Goal: Transaction & Acquisition: Purchase product/service

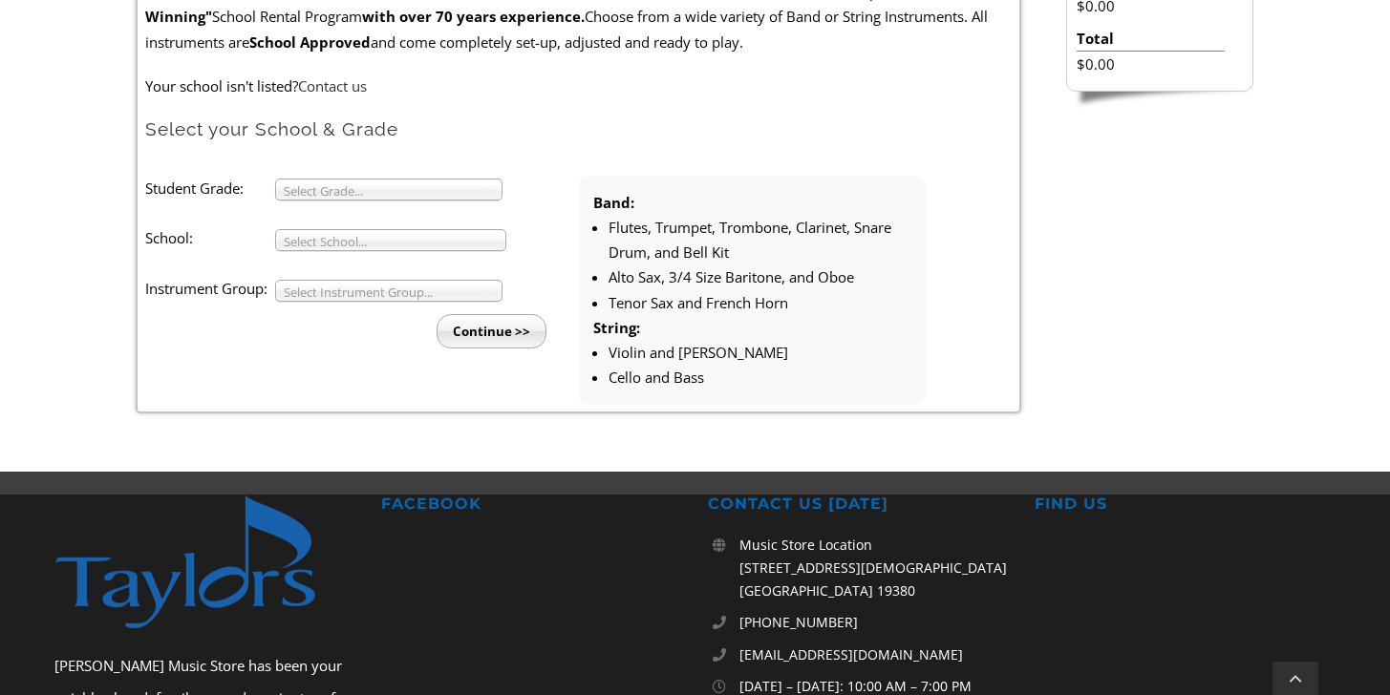
scroll to position [612, 0]
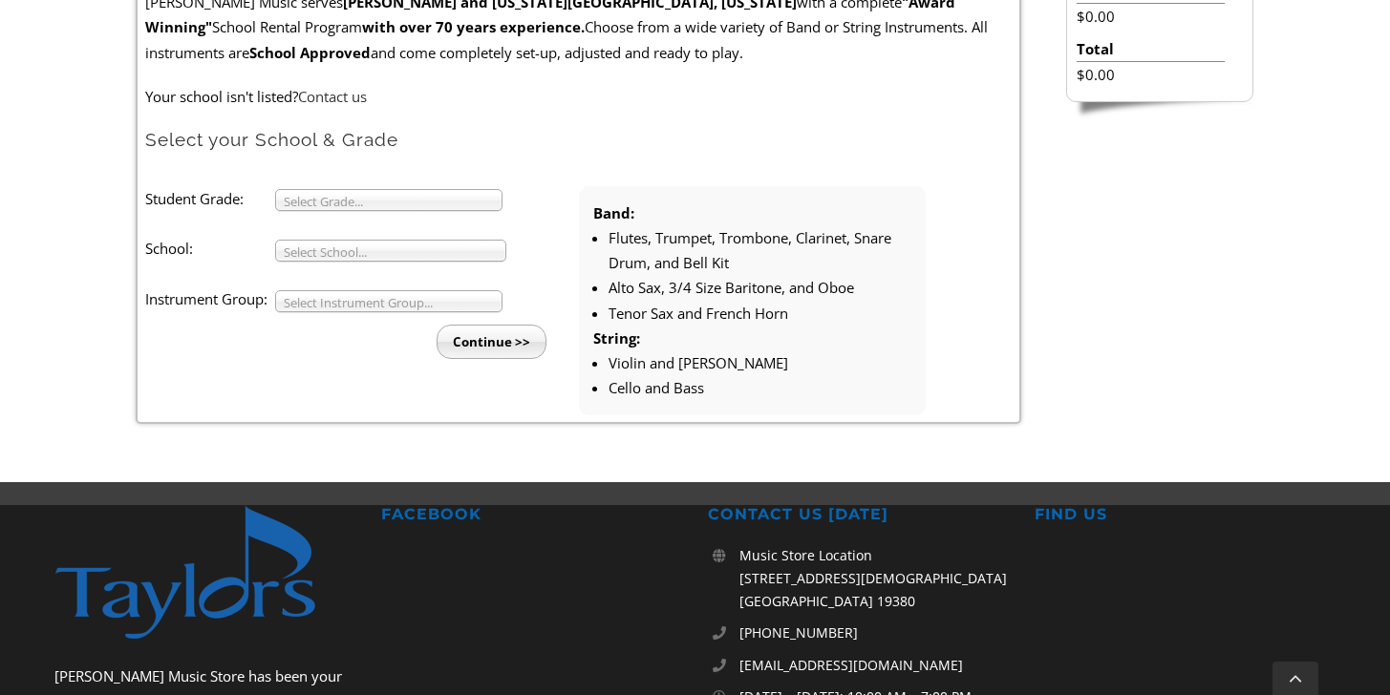
click at [427, 198] on span "Select Grade..." at bounding box center [380, 201] width 193 height 23
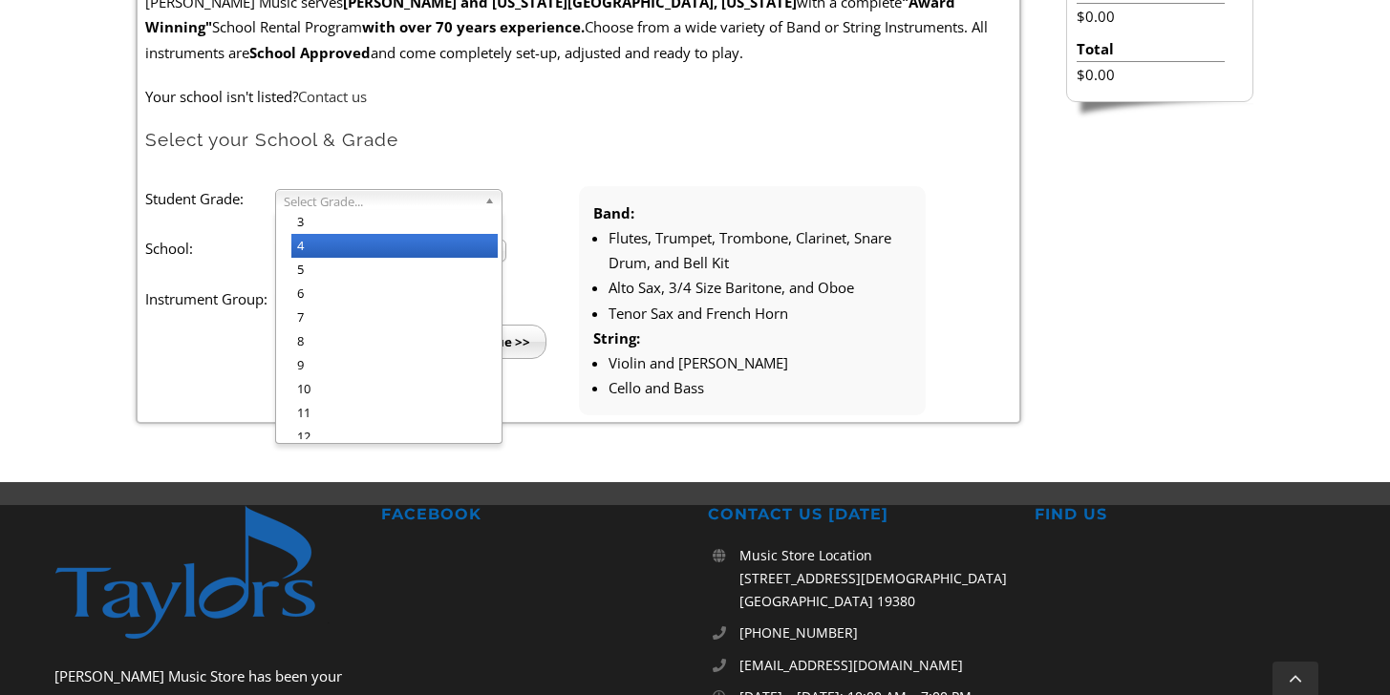
click at [427, 242] on li "4" at bounding box center [394, 246] width 206 height 24
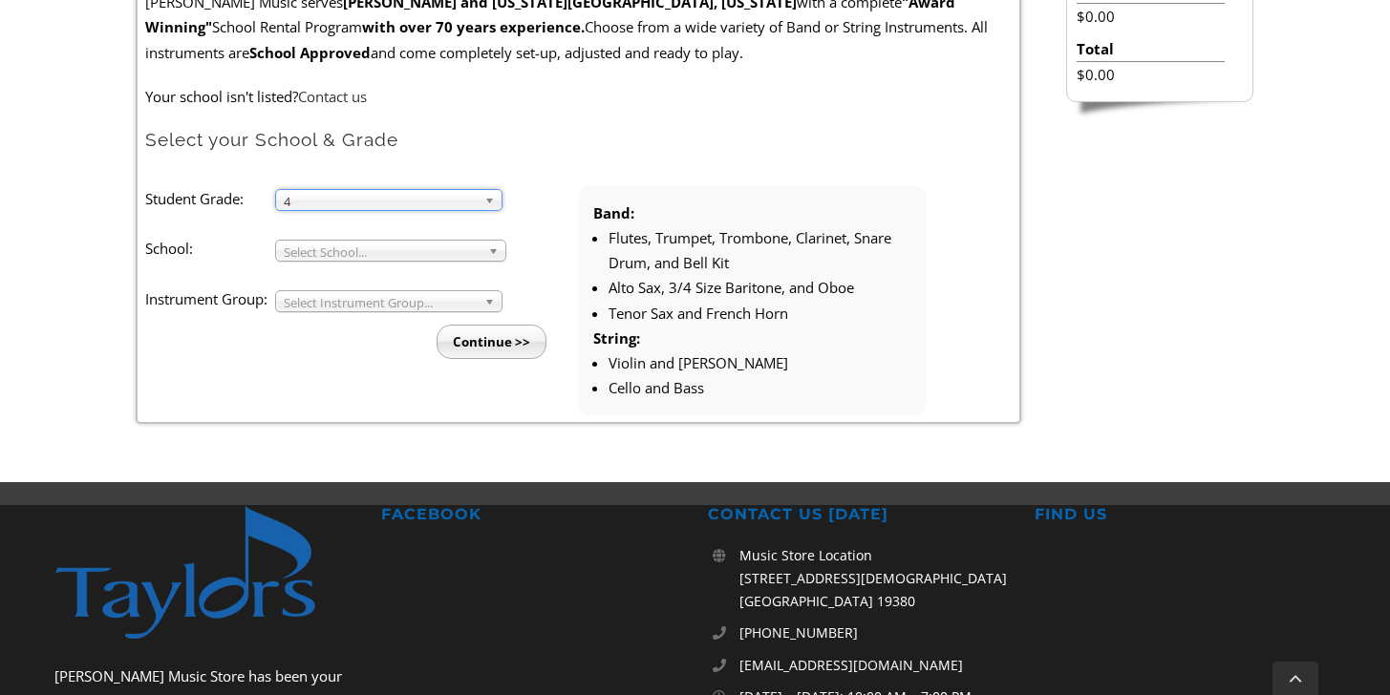
click at [423, 248] on span "Select School..." at bounding box center [382, 252] width 197 height 23
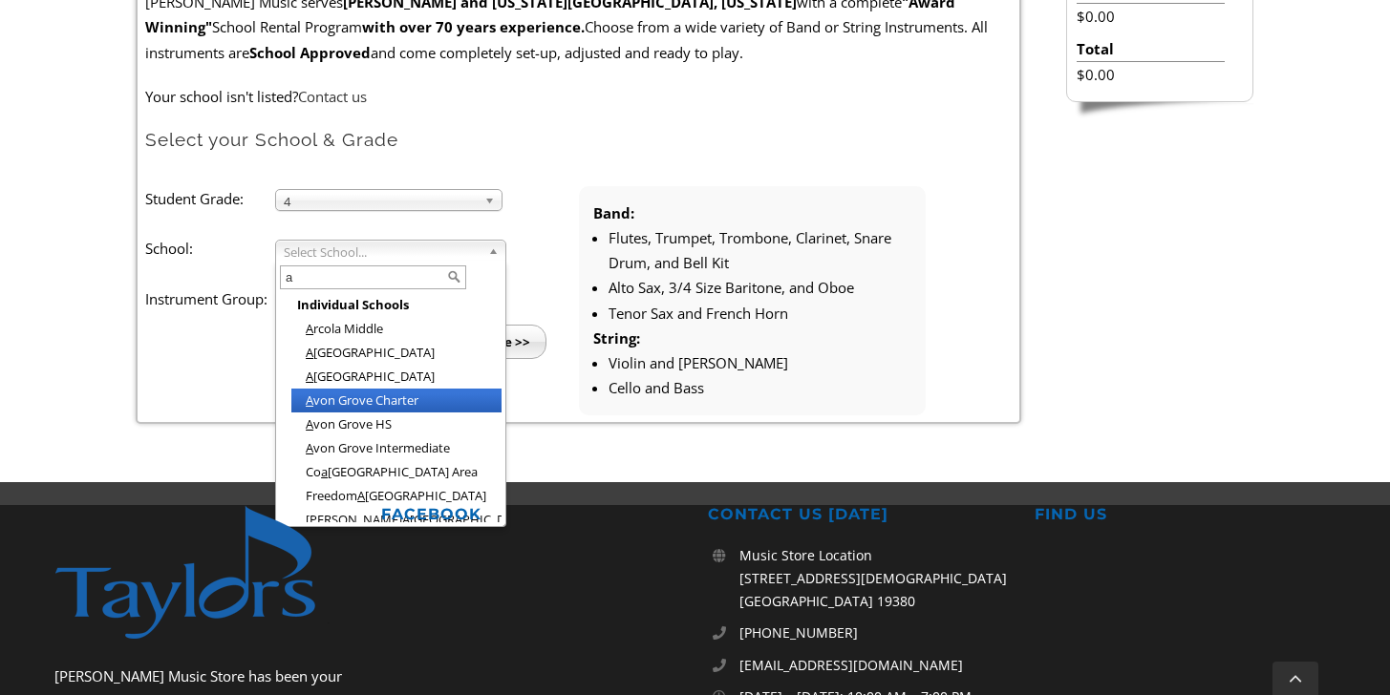
type input "a"
click at [403, 402] on li "A von Grove Charter" at bounding box center [396, 401] width 210 height 24
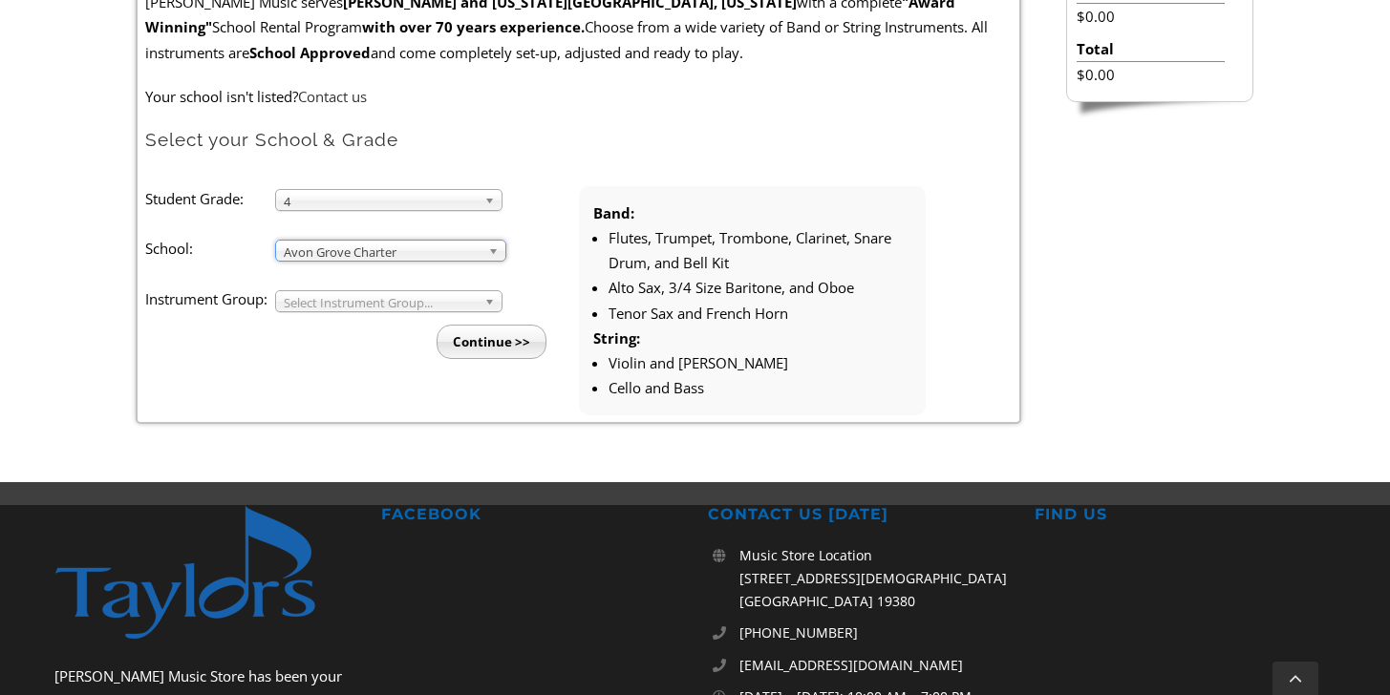
click at [416, 297] on span "Select Instrument Group..." at bounding box center [380, 302] width 193 height 23
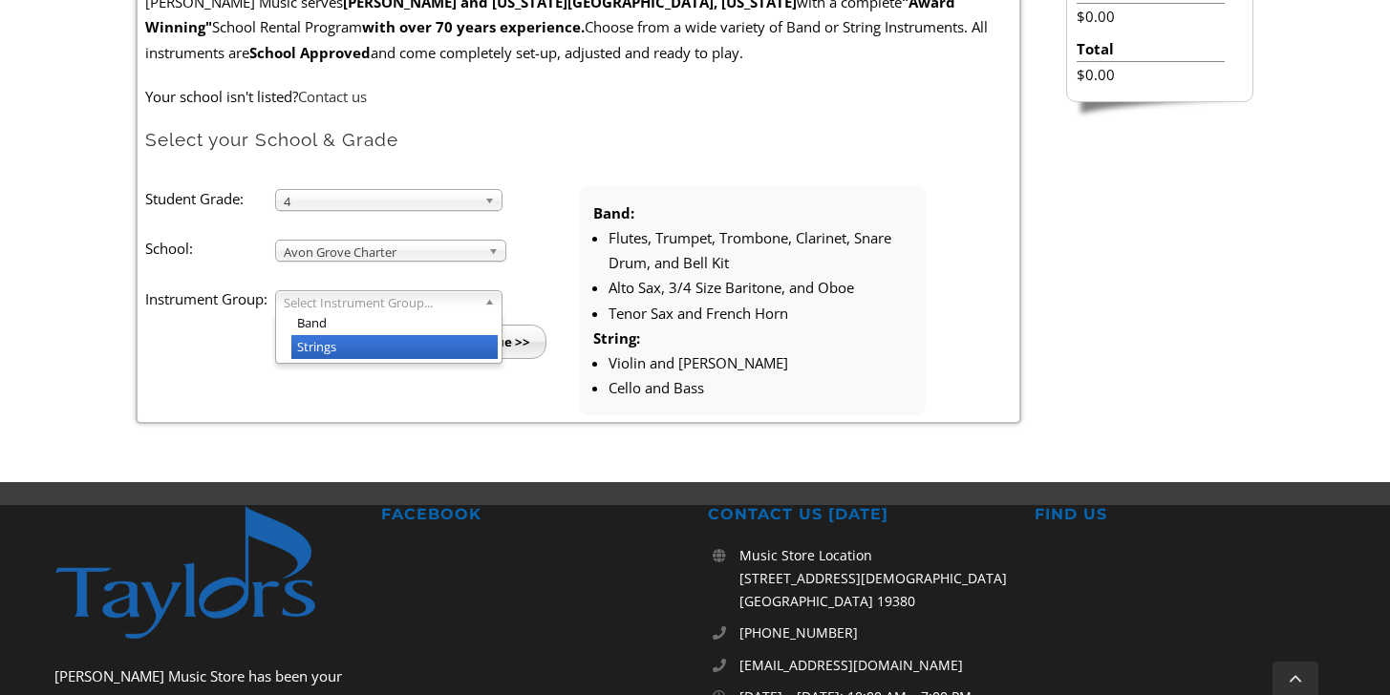
click at [413, 344] on li "Strings" at bounding box center [394, 347] width 206 height 24
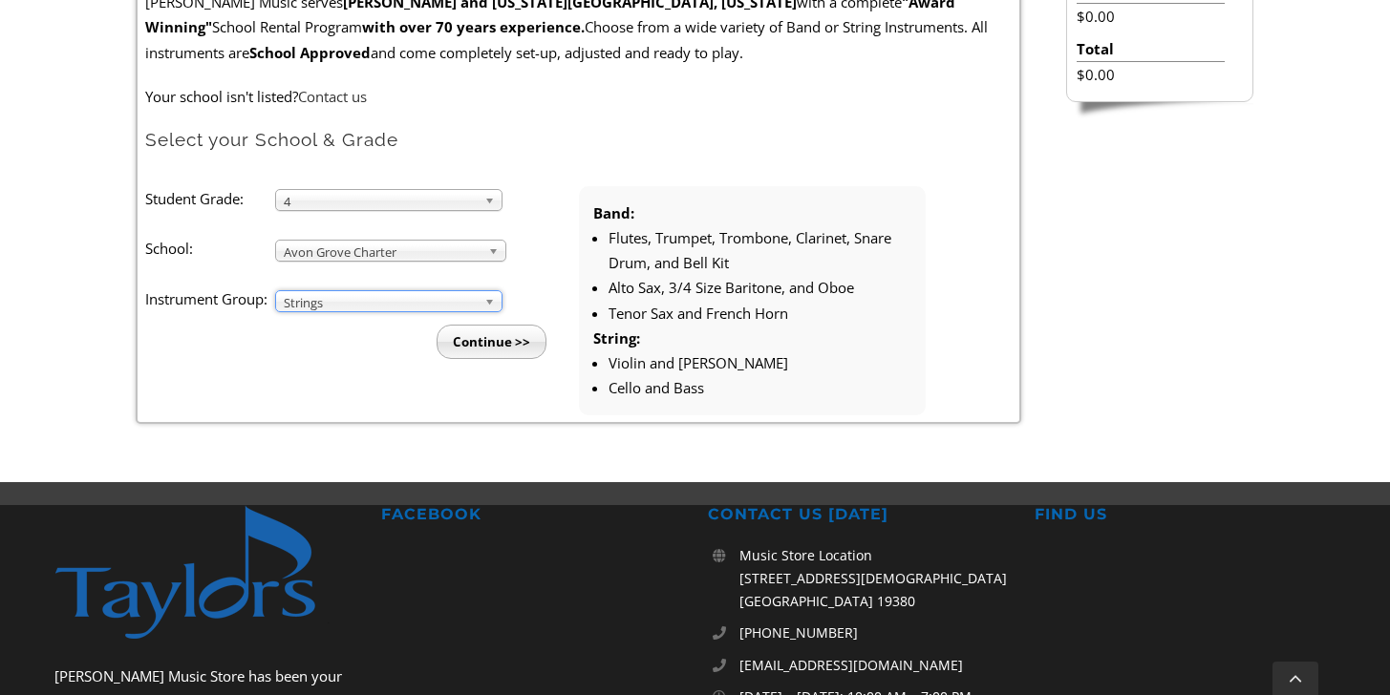
click at [492, 351] on input "Continue >>" at bounding box center [491, 342] width 110 height 34
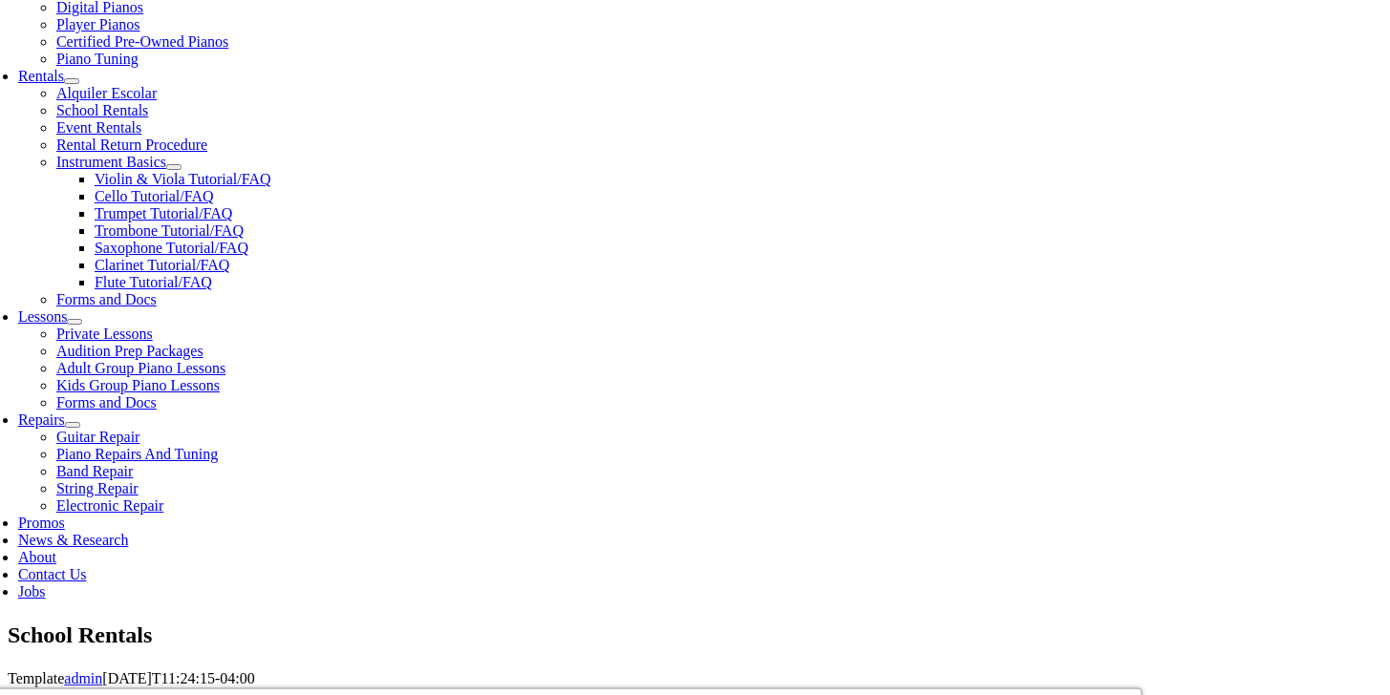
scroll to position [695, 0]
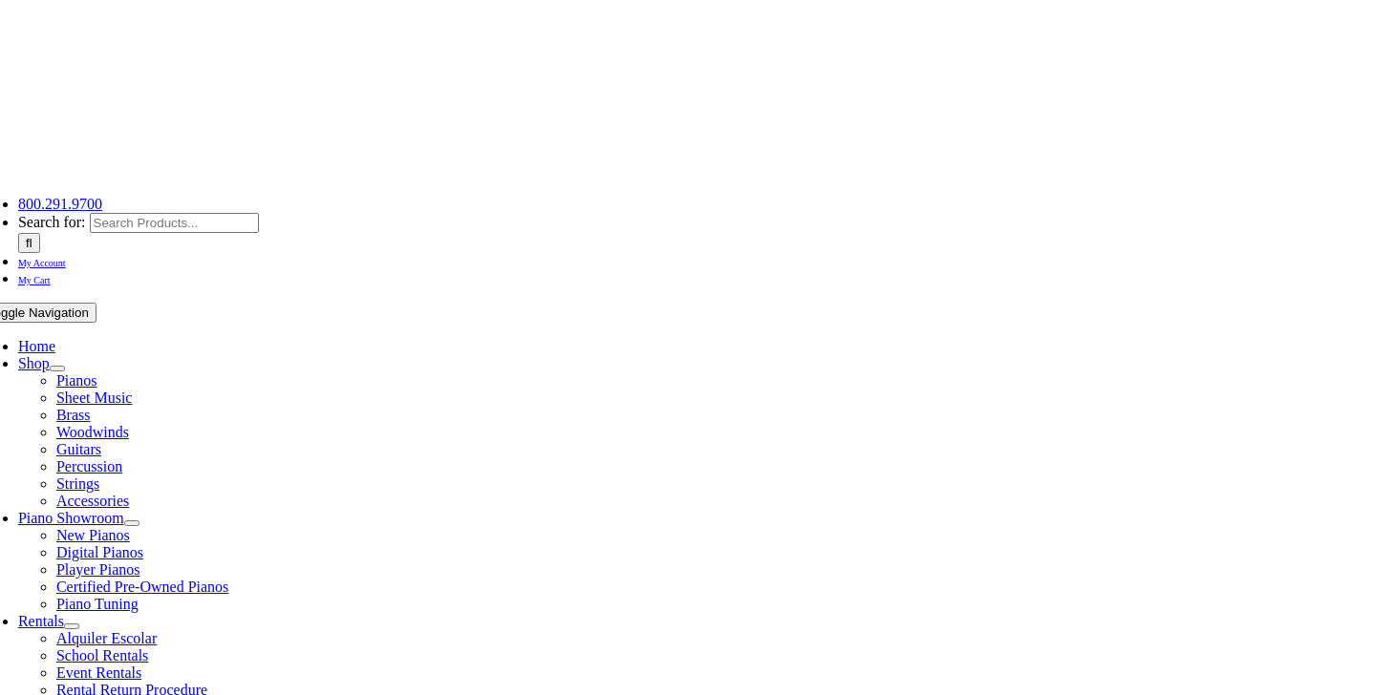
scroll to position [0, 0]
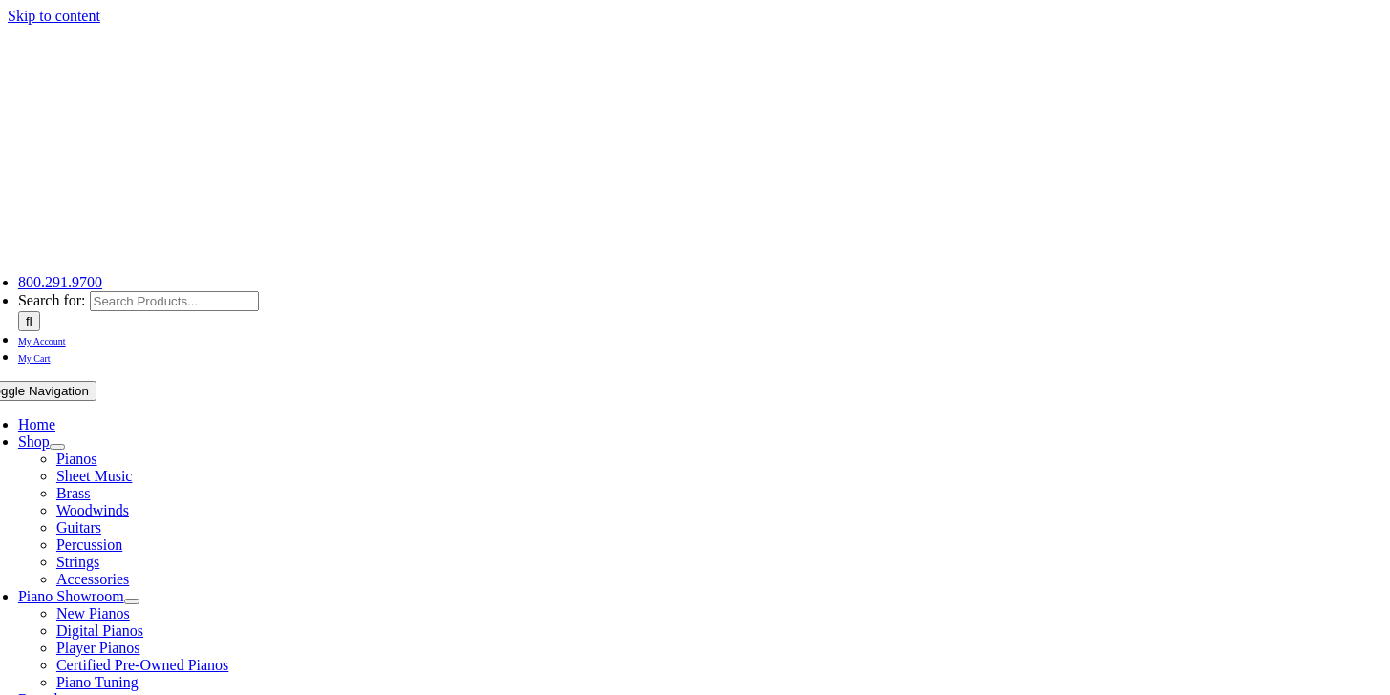
click at [204, 92] on img "taylors-music-store-west-chester" at bounding box center [219, 140] width 478 height 230
